Goal: Communication & Community: Connect with others

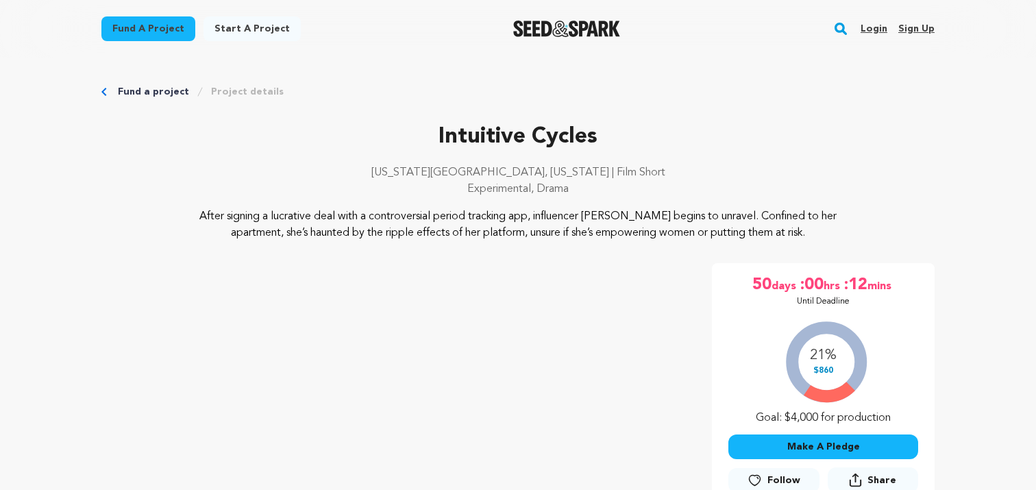
click at [876, 33] on link "Login" at bounding box center [874, 29] width 27 height 22
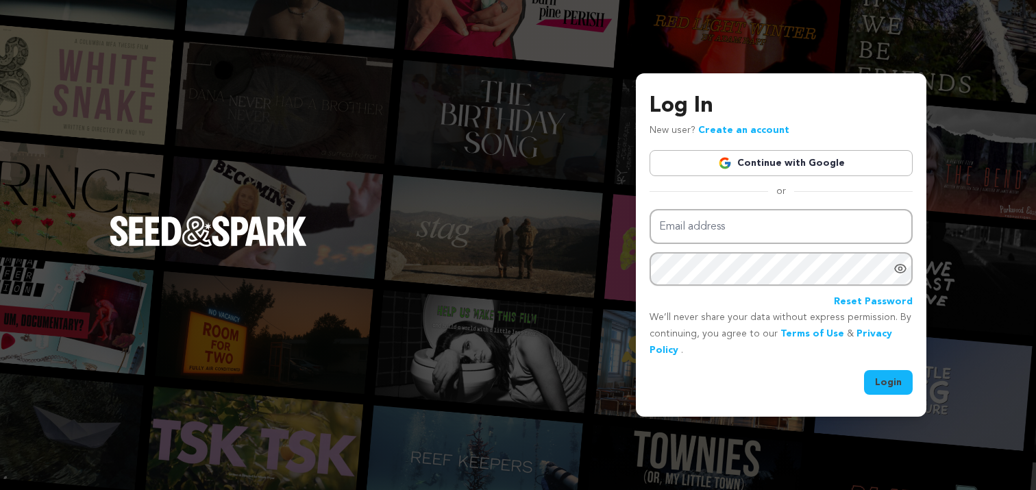
type input "[EMAIL_ADDRESS][DOMAIN_NAME]"
click at [878, 379] on button "Login" at bounding box center [888, 382] width 49 height 25
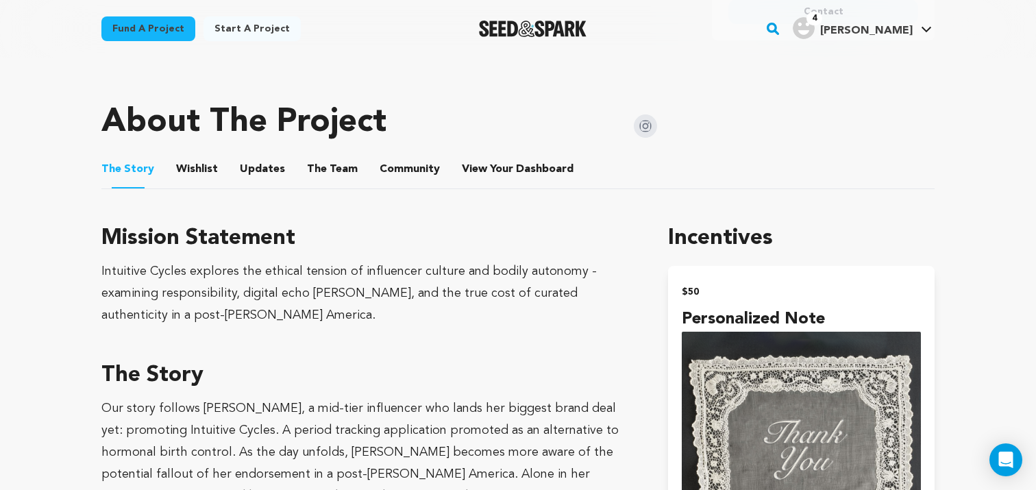
scroll to position [662, 0]
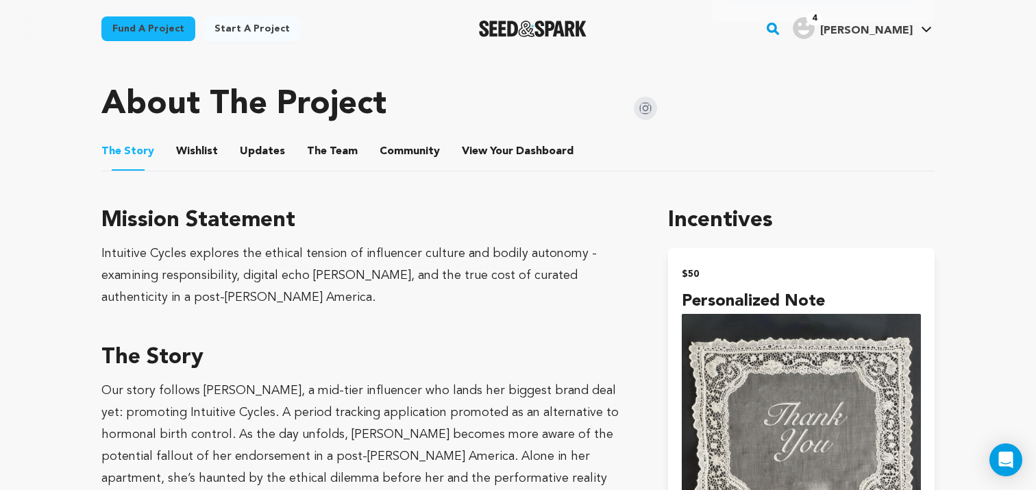
click at [393, 153] on button "Community" at bounding box center [409, 154] width 33 height 33
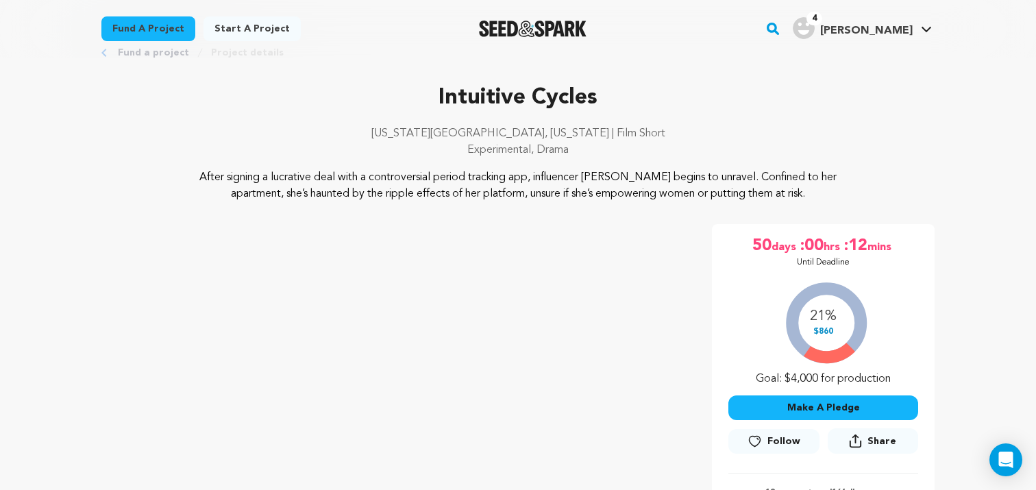
scroll to position [18, 0]
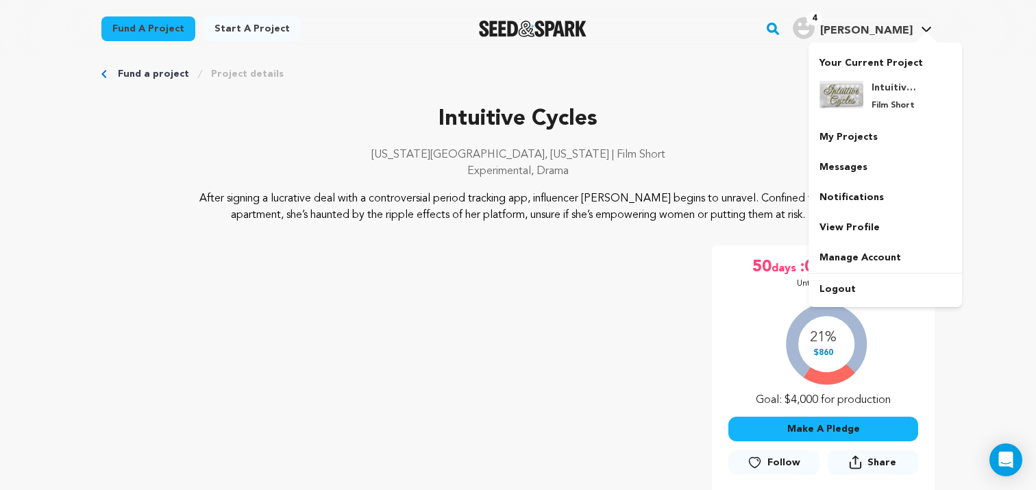
click at [860, 28] on span "Mickey G." at bounding box center [866, 30] width 92 height 11
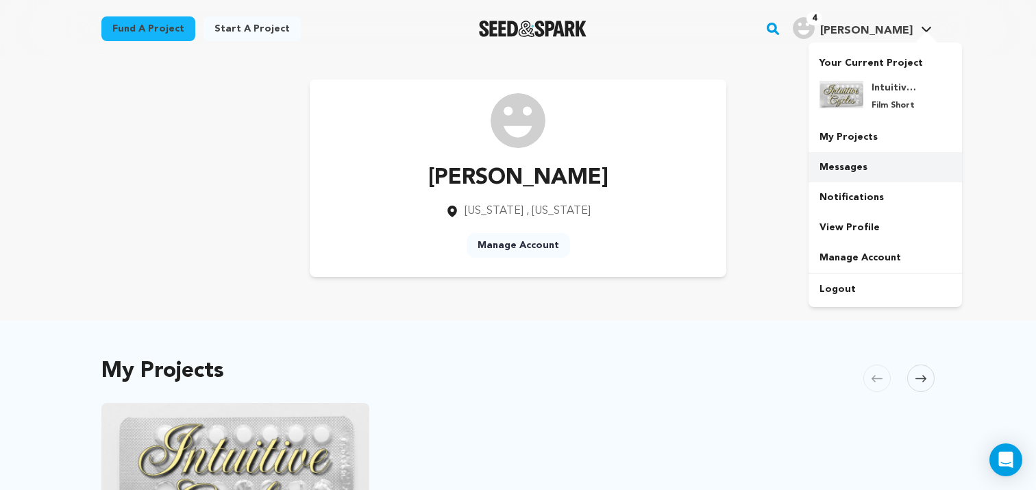
click at [844, 177] on link "Messages" at bounding box center [884, 167] width 153 height 30
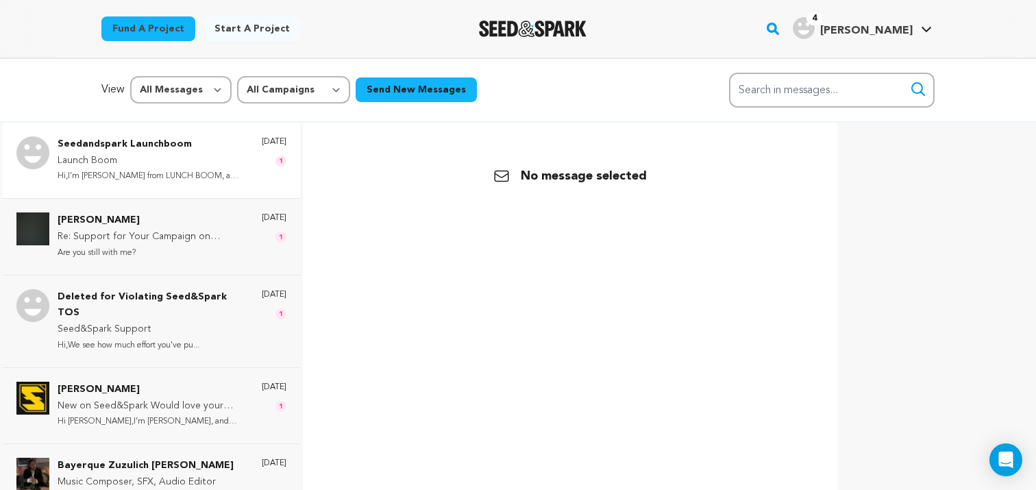
click at [189, 161] on p "Launch Boom" at bounding box center [153, 161] width 190 height 16
click at [183, 235] on p "Re: Support for Your Campaign on Seed&Spark" at bounding box center [153, 237] width 190 height 16
click at [195, 320] on p "Deleted for Violating Seed&Spark TOS" at bounding box center [153, 305] width 190 height 33
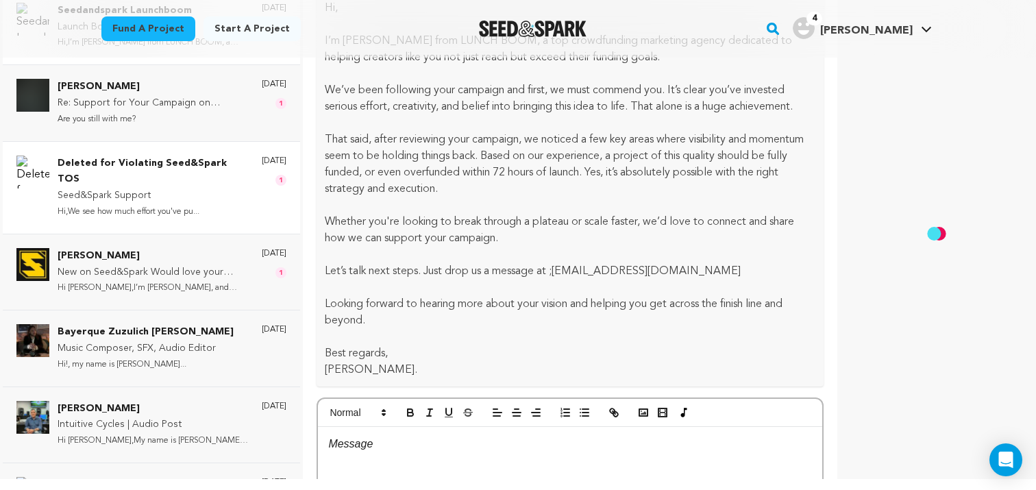
scroll to position [342, 0]
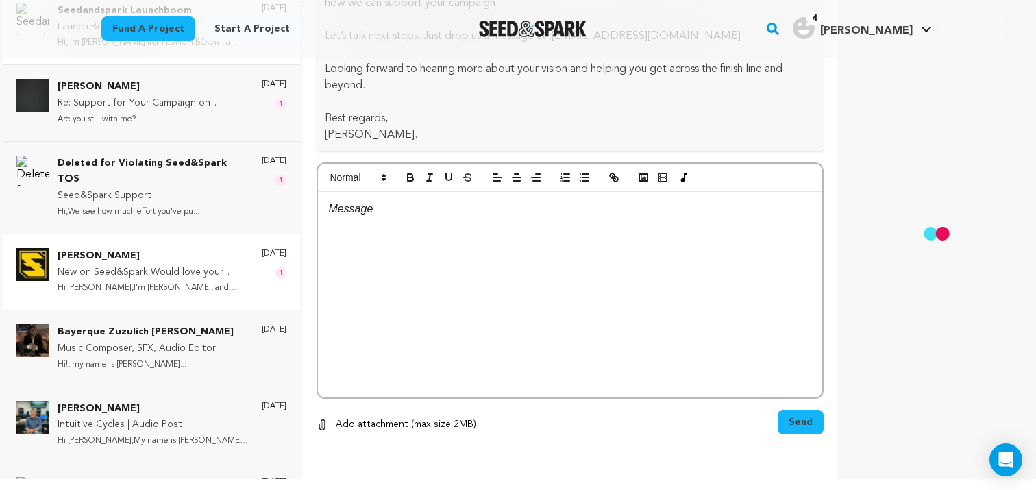
click at [175, 260] on p "[PERSON_NAME]" at bounding box center [153, 256] width 190 height 16
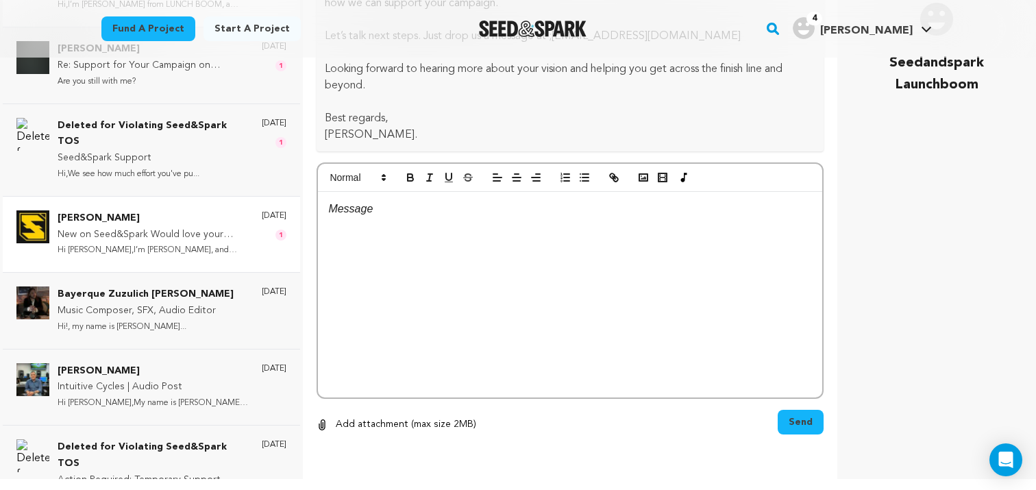
click at [177, 230] on p "New on Seed&Spark Would love your guidance" at bounding box center [153, 235] width 190 height 16
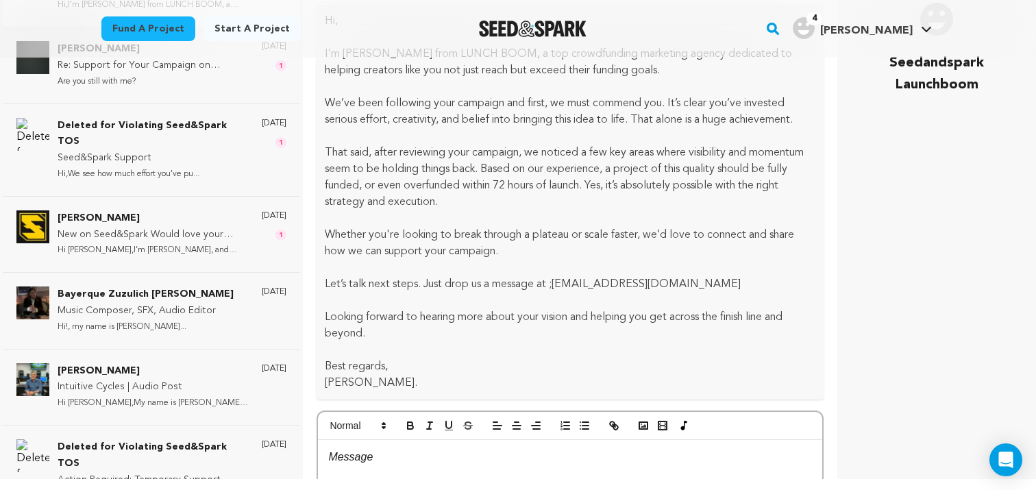
scroll to position [580, 0]
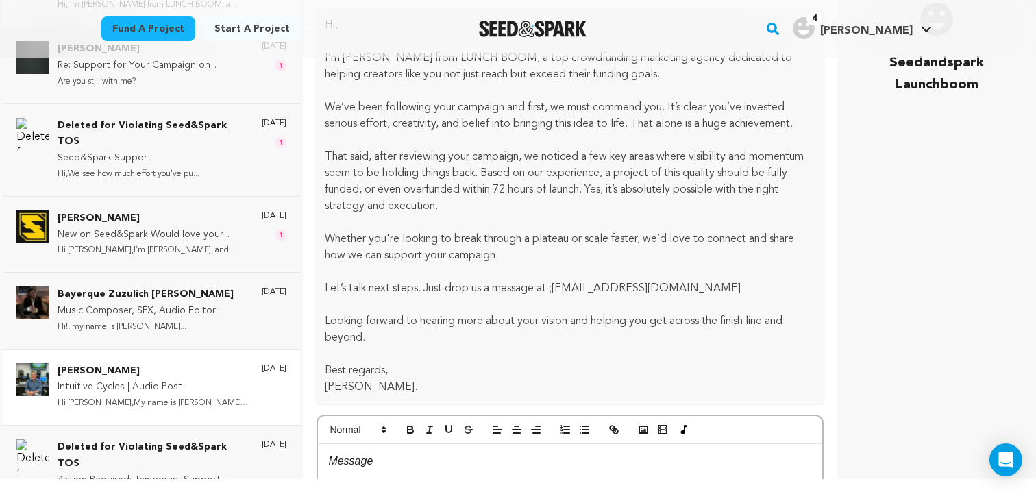
click at [159, 368] on p "[PERSON_NAME]" at bounding box center [153, 371] width 190 height 16
click at [162, 320] on p "Hi!, my name is [PERSON_NAME]..." at bounding box center [146, 327] width 176 height 16
click at [170, 123] on p "Deleted for Violating Seed&Spark TOS" at bounding box center [153, 134] width 190 height 33
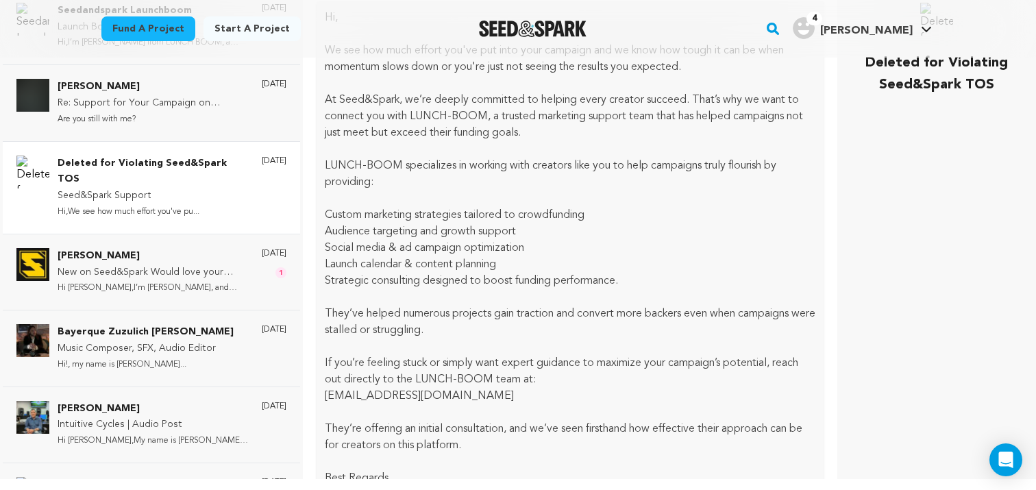
scroll to position [457, 0]
